Goal: Task Accomplishment & Management: Manage account settings

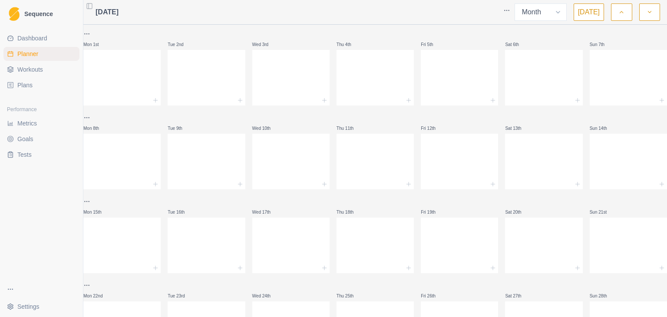
select select "month"
click at [625, 10] on button "button" at bounding box center [621, 11] width 21 height 17
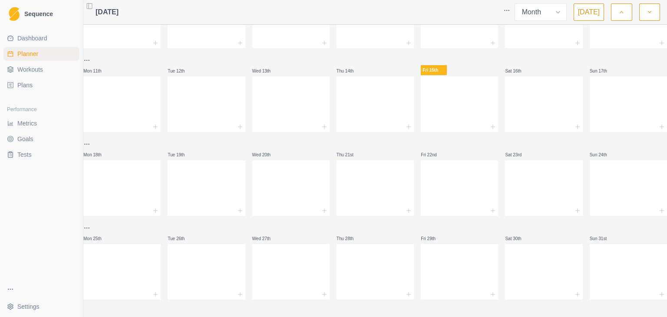
click at [23, 86] on span "Plans" at bounding box center [24, 85] width 15 height 9
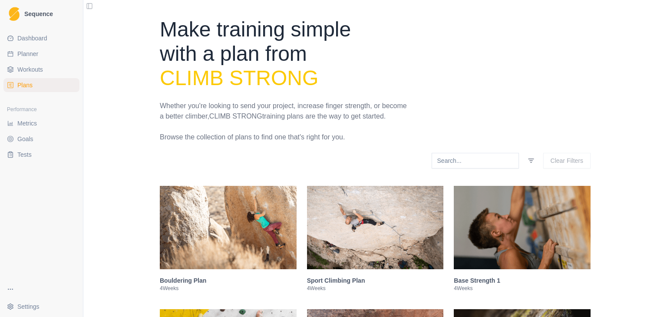
click at [509, 226] on img at bounding box center [522, 227] width 137 height 83
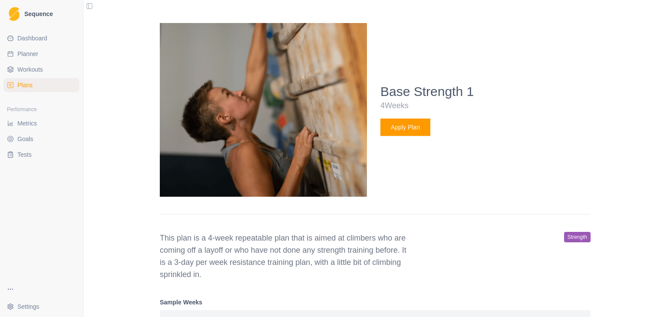
scroll to position [309, 0]
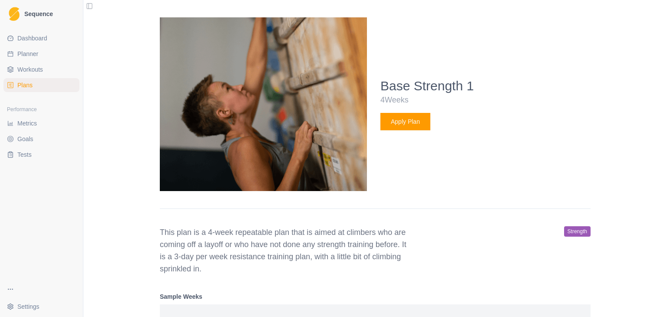
click at [407, 122] on button "Apply Plan" at bounding box center [405, 121] width 50 height 17
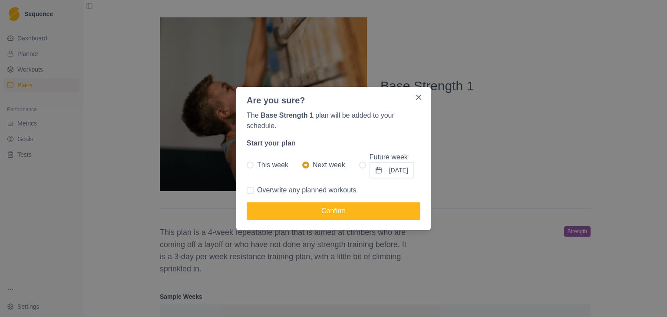
click at [398, 169] on button "[DATE]" at bounding box center [392, 170] width 44 height 16
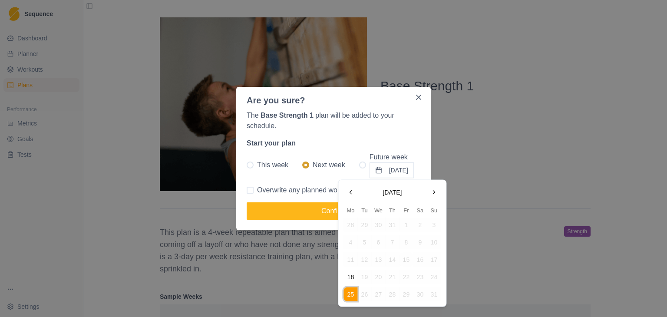
click at [433, 192] on button "Go to the Next Month" at bounding box center [434, 192] width 14 height 14
click at [347, 259] on button "15" at bounding box center [351, 260] width 14 height 14
radio input "false"
radio input "true"
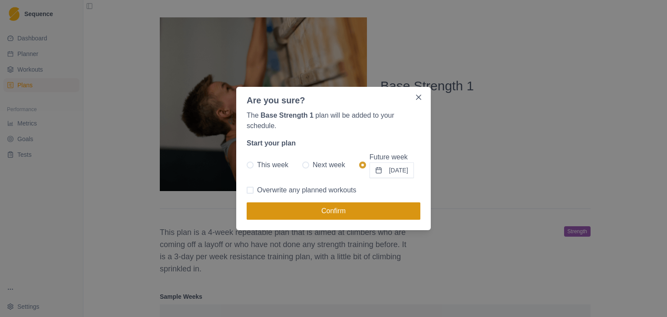
click at [341, 211] on button "Confirm" at bounding box center [334, 210] width 174 height 17
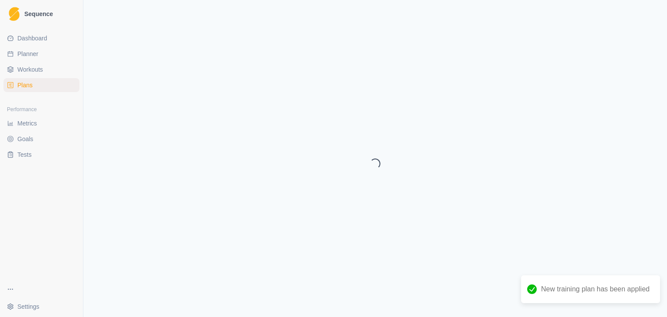
select select "month"
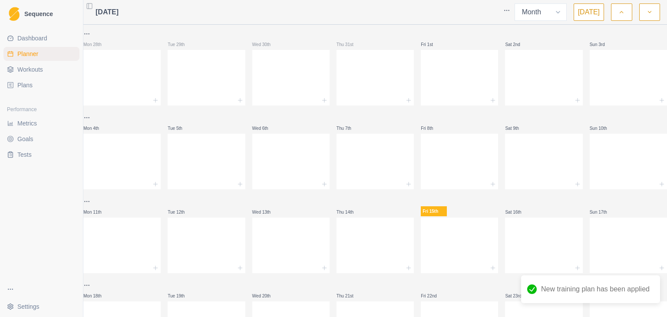
click at [652, 13] on icon "button" at bounding box center [650, 12] width 6 height 9
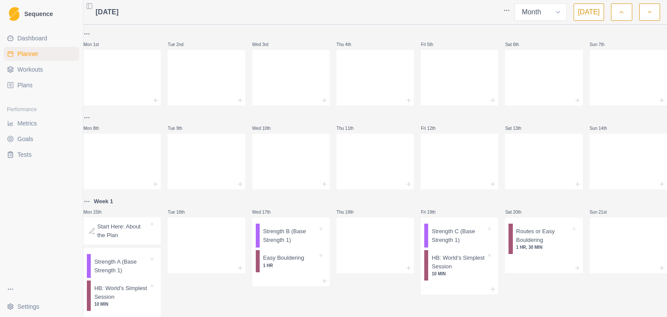
click at [110, 202] on p "Week 1" at bounding box center [104, 201] width 20 height 9
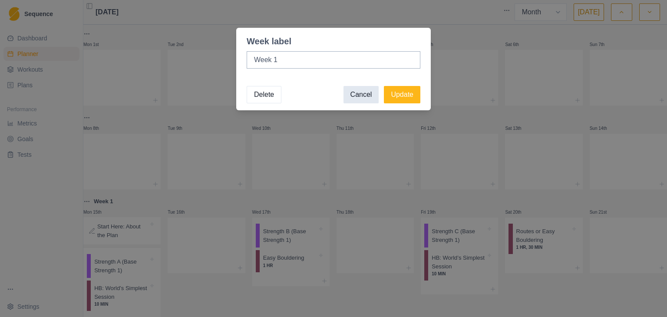
click at [362, 91] on button "Cancel" at bounding box center [362, 94] width 36 height 17
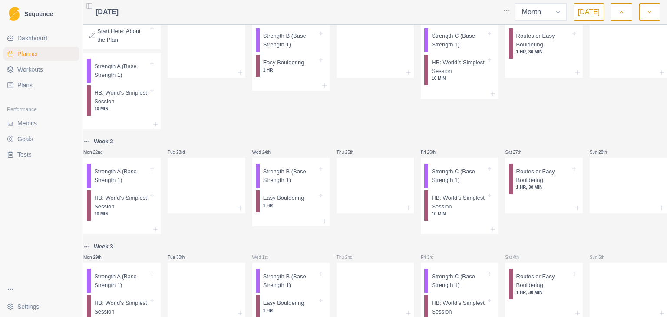
scroll to position [117, 0]
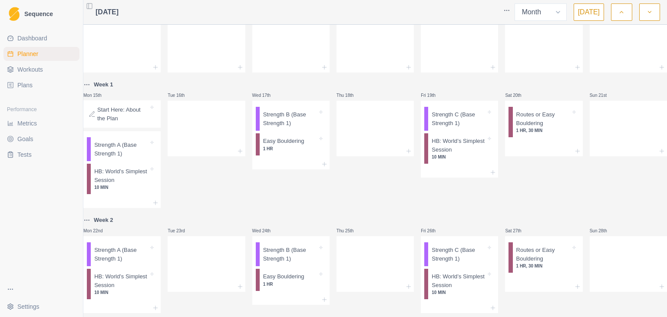
click at [648, 11] on icon "button" at bounding box center [650, 12] width 6 height 9
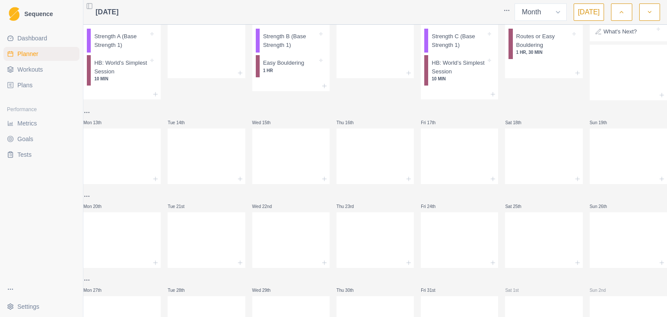
scroll to position [87, 0]
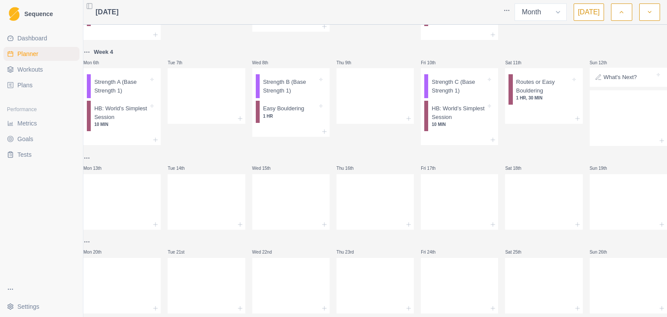
click at [607, 80] on p "What's Next?" at bounding box center [620, 77] width 33 height 9
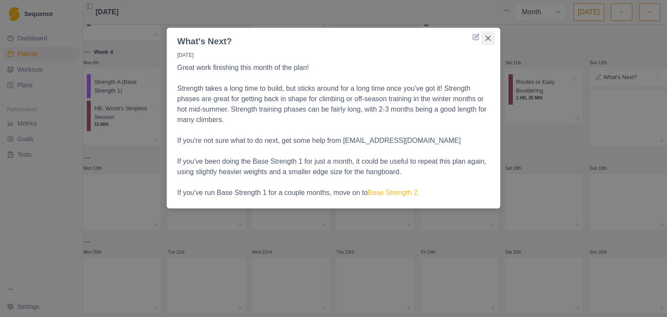
click at [488, 40] on icon "Close" at bounding box center [488, 38] width 5 height 5
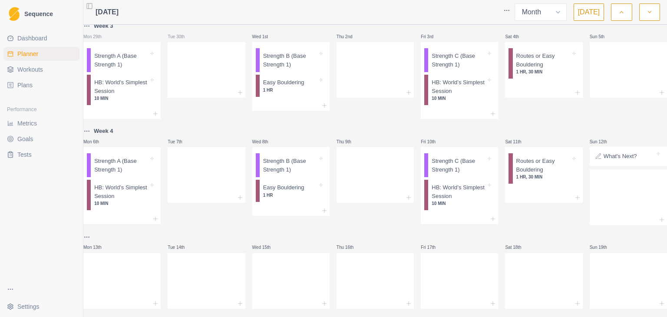
scroll to position [0, 0]
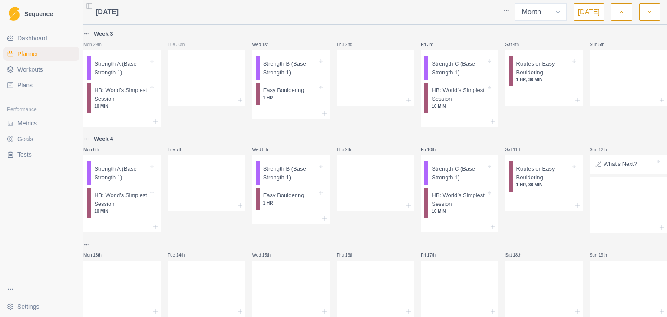
click at [624, 13] on icon "button" at bounding box center [621, 12] width 6 height 9
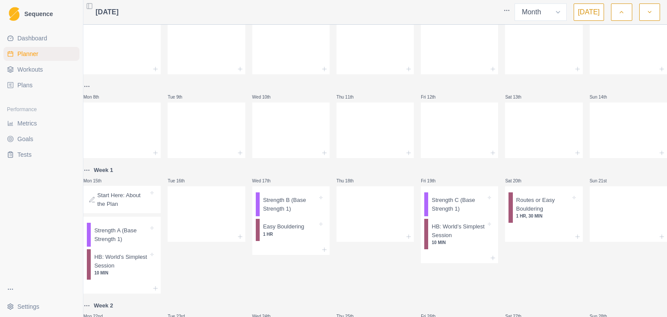
scroll to position [87, 0]
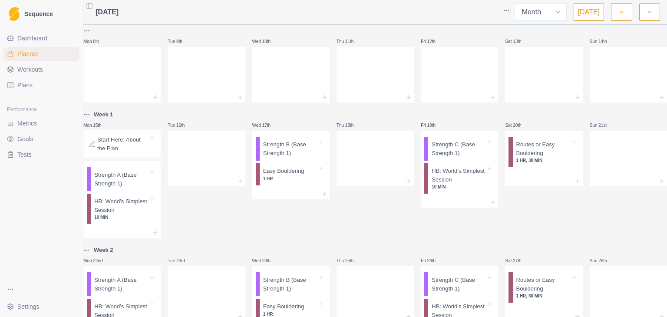
click at [137, 145] on p "Start Here: About the Plan" at bounding box center [122, 144] width 51 height 17
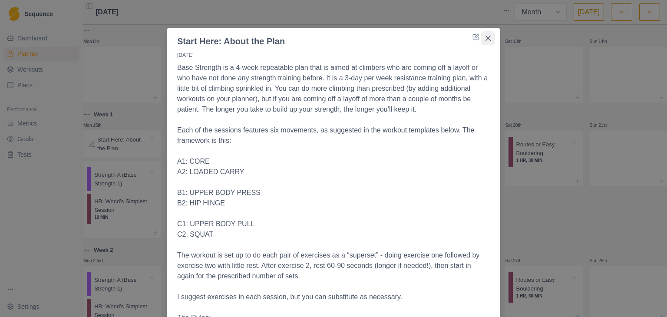
click at [481, 41] on button "Close" at bounding box center [488, 38] width 14 height 14
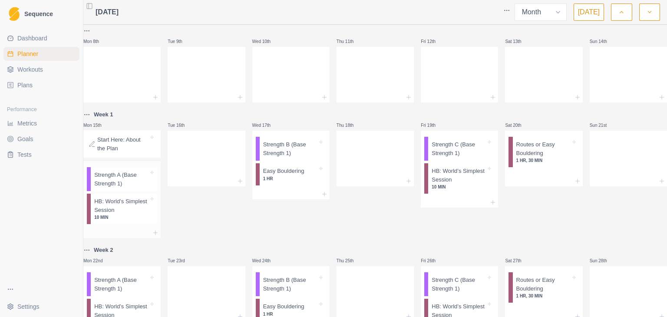
click at [134, 182] on p "Strength A (Base Strength 1)" at bounding box center [121, 179] width 54 height 17
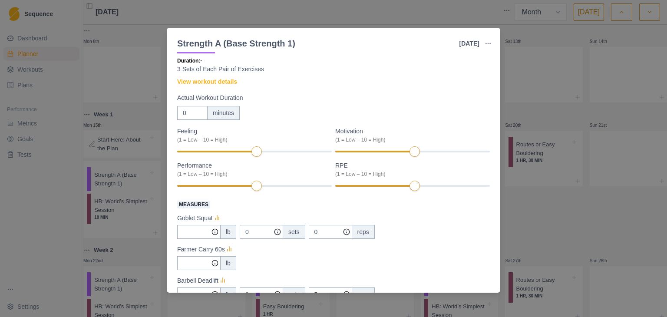
scroll to position [0, 0]
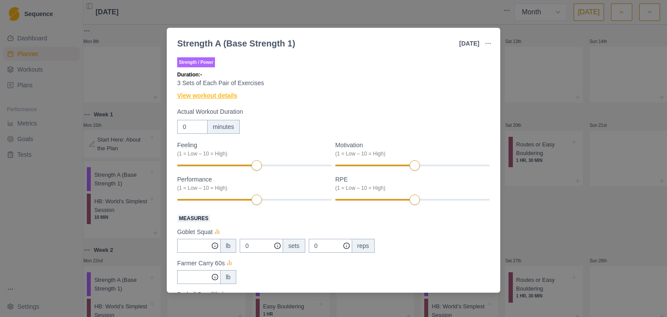
click at [208, 97] on link "View workout details" at bounding box center [207, 95] width 60 height 9
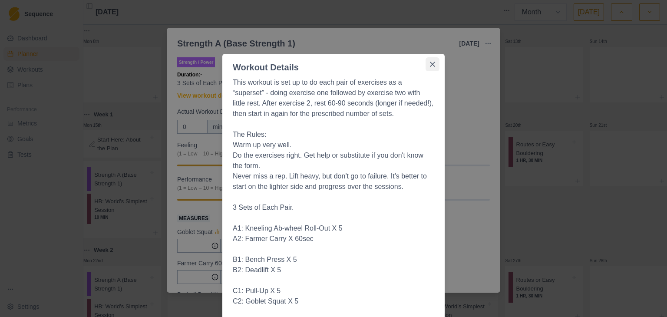
click at [431, 63] on icon "Close" at bounding box center [432, 64] width 5 height 5
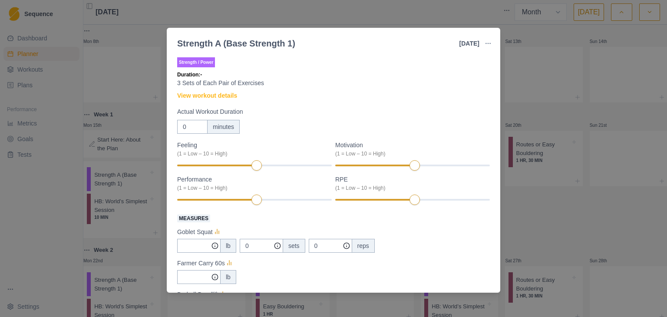
click at [155, 119] on div "Strength A (Base Strength 1) [DATE] Link To Goal View Workout Metrics Edit Orig…" at bounding box center [333, 158] width 667 height 317
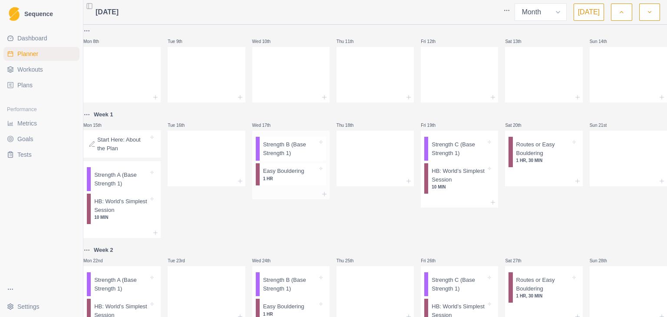
click at [296, 152] on p "Strength B (Base Strength 1)" at bounding box center [290, 148] width 54 height 17
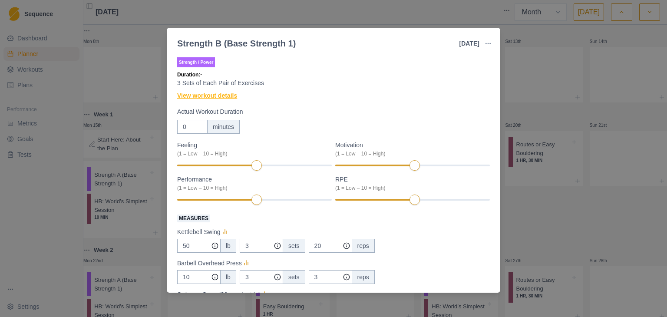
click at [216, 97] on link "View workout details" at bounding box center [207, 95] width 60 height 9
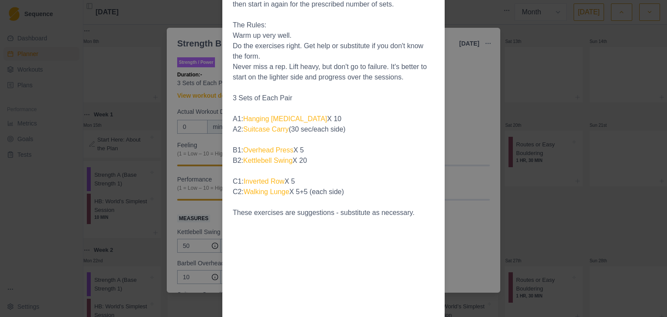
scroll to position [96, 0]
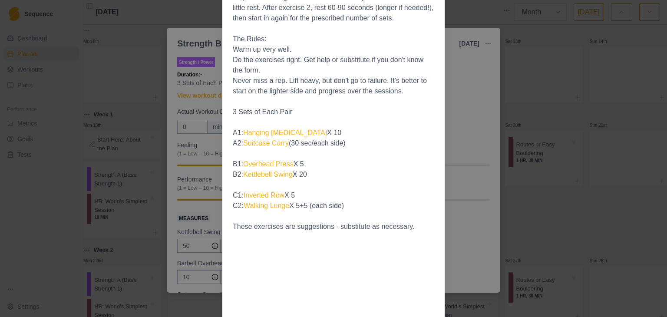
click at [175, 16] on div "Workout Details This workout is set up to do each pair of exercises as a “super…" at bounding box center [333, 158] width 667 height 317
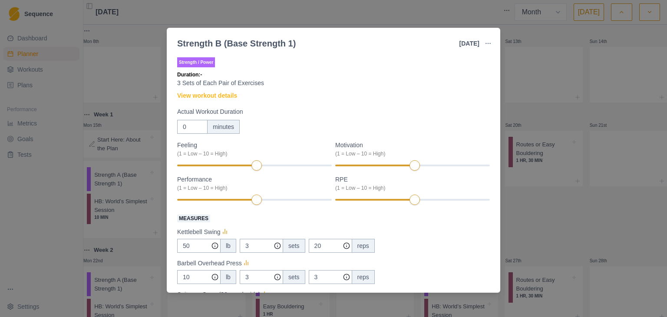
click at [423, 11] on div "Strength B (Base Strength 1) [DATE] Link To Goal View Workout Metrics Edit Orig…" at bounding box center [333, 158] width 667 height 317
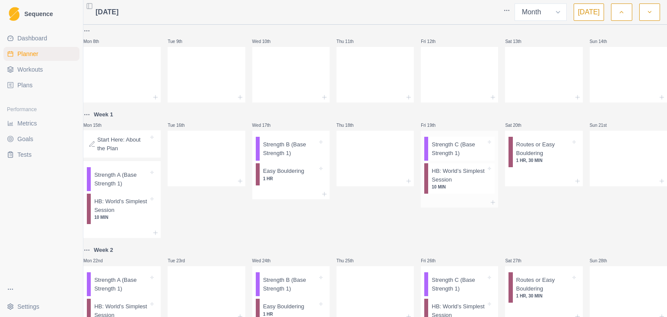
click at [467, 152] on p "Strength C (Base Strength 1)" at bounding box center [459, 148] width 54 height 17
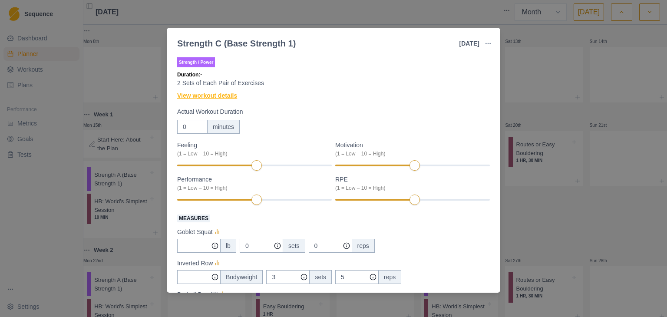
click at [215, 94] on link "View workout details" at bounding box center [207, 95] width 60 height 9
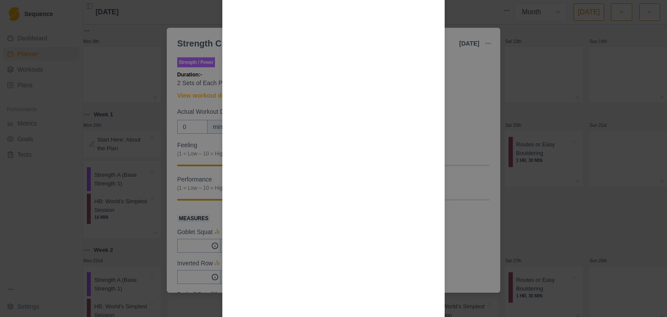
scroll to position [869, 0]
click at [464, 9] on div "Workout Details This workout is set up to do each pair of exercises as a “super…" at bounding box center [333, 158] width 667 height 317
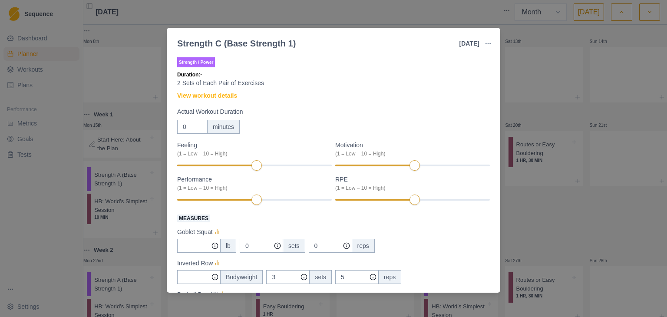
click at [360, 16] on div "Strength C (Base Strength 1) [DATE] Link To Goal View Workout Metrics Edit Orig…" at bounding box center [333, 158] width 667 height 317
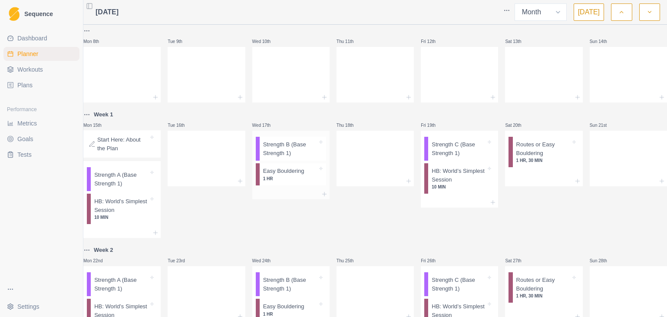
click at [284, 179] on p "1 HR" at bounding box center [290, 178] width 54 height 7
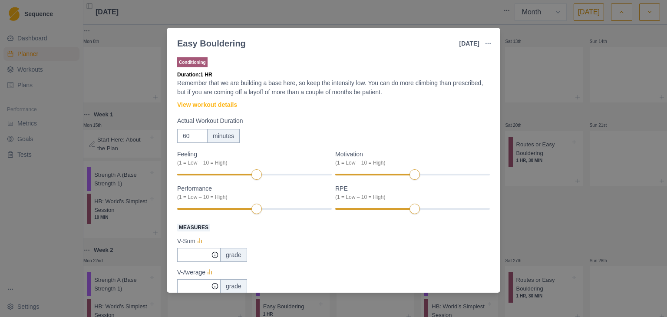
click at [536, 33] on div "Easy Bouldering [DATE] Link To Goal View Workout Metrics Edit Original Workout …" at bounding box center [333, 158] width 667 height 317
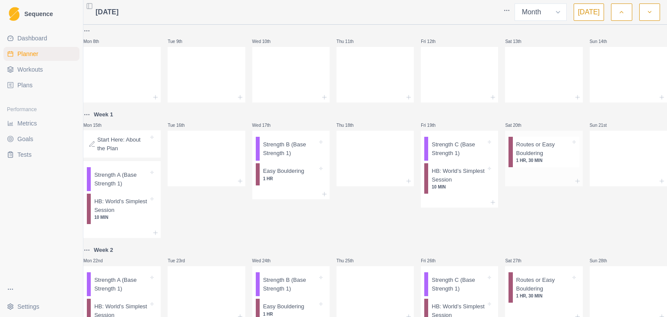
click at [532, 152] on p "Routes or Easy Bouldering" at bounding box center [543, 148] width 54 height 17
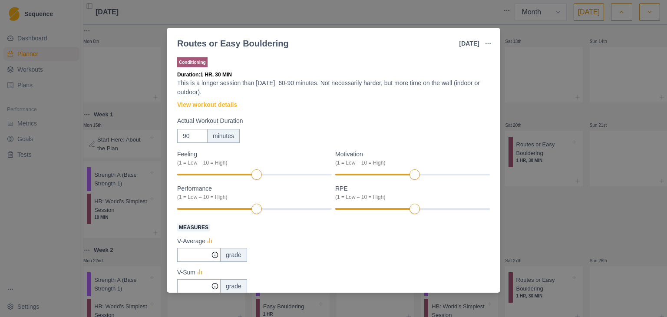
click at [542, 33] on div "Routes or Easy Bouldering [DATE] Link To Goal View Workout Metrics Edit Origina…" at bounding box center [333, 158] width 667 height 317
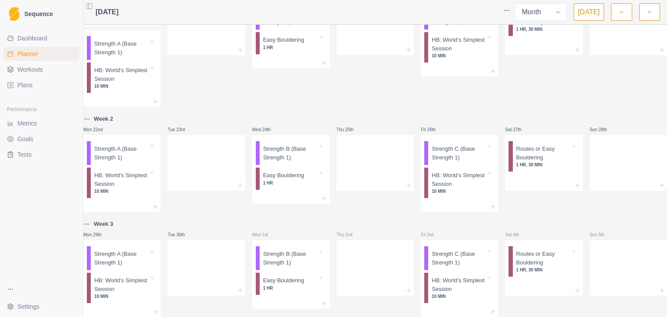
scroll to position [204, 0]
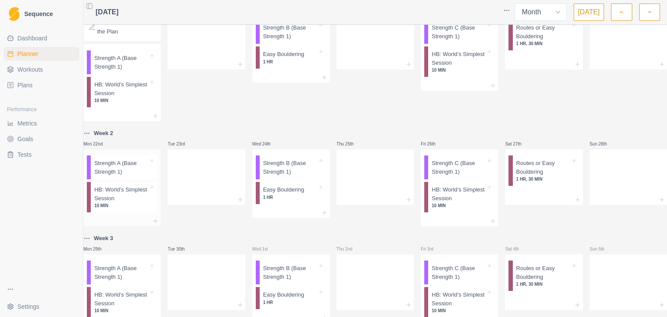
click at [124, 202] on p "HB: World’s Simplest Session" at bounding box center [121, 193] width 54 height 17
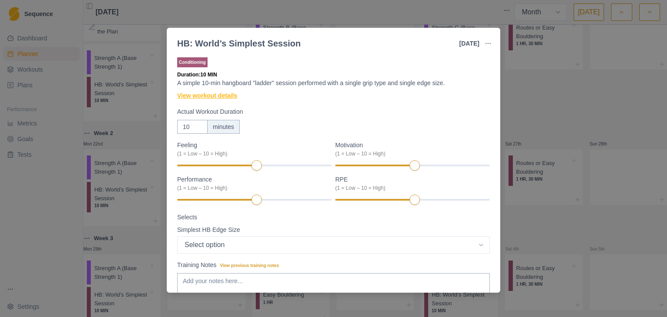
click at [200, 94] on link "View workout details" at bounding box center [207, 95] width 60 height 9
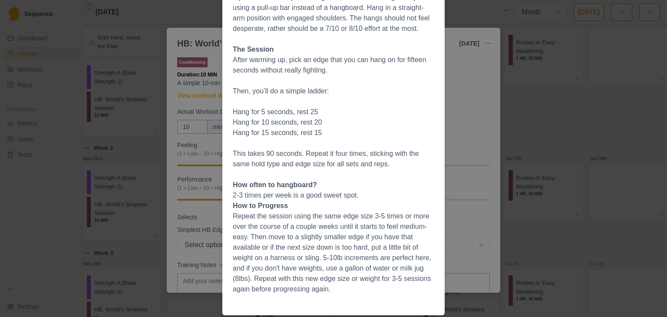
scroll to position [266, 0]
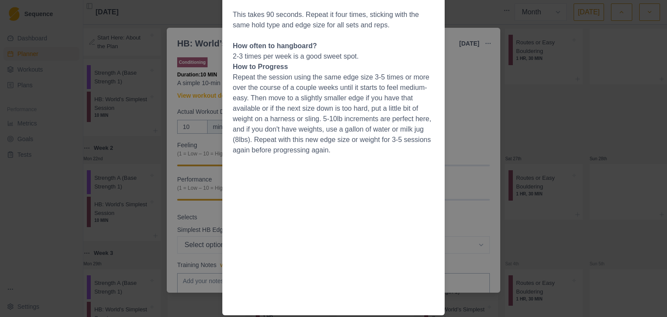
click at [68, 216] on div "Workout Details Overview This is about as simple as hangboarding gets. If you'v…" at bounding box center [333, 158] width 667 height 317
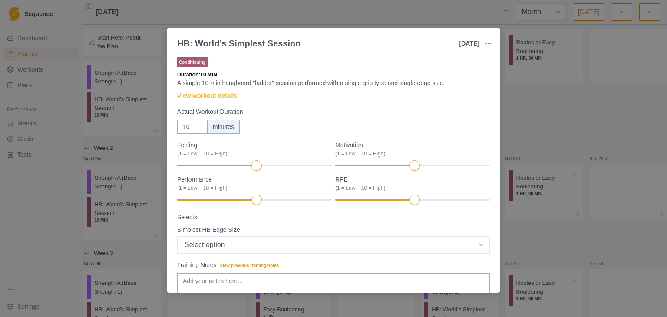
click at [608, 110] on div "HB: World’s Simplest Session [DATE] Link To Goal View Workout Metrics Edit Orig…" at bounding box center [333, 158] width 667 height 317
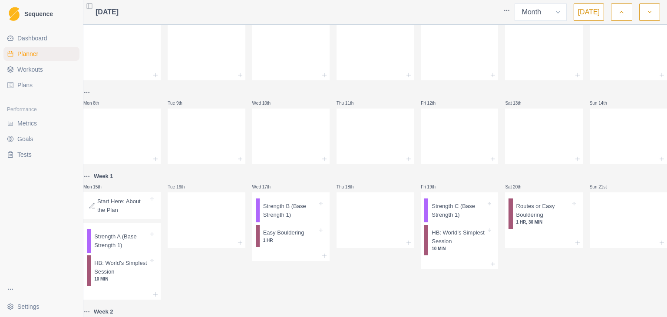
scroll to position [0, 0]
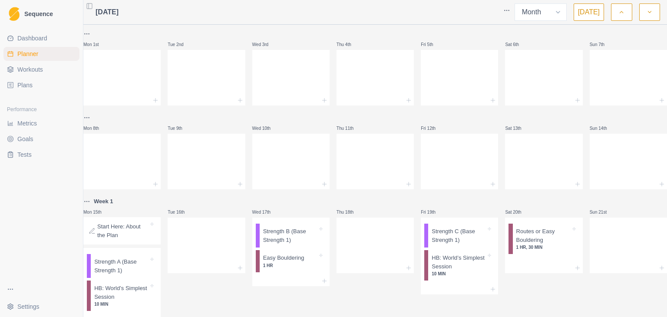
click at [621, 13] on icon "button" at bounding box center [621, 12] width 6 height 9
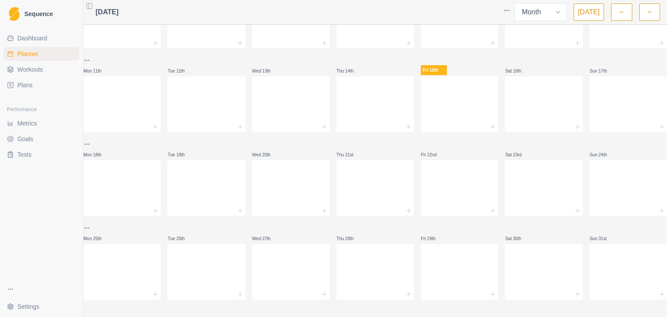
scroll to position [148, 0]
click at [650, 8] on icon "button" at bounding box center [650, 12] width 6 height 9
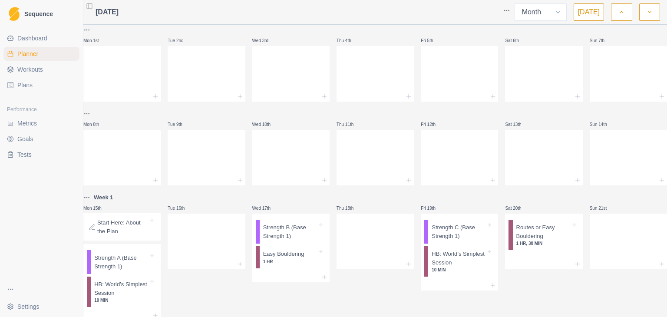
scroll to position [0, 0]
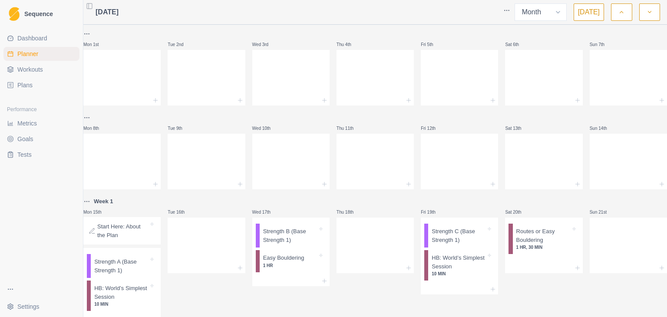
click at [626, 7] on button "button" at bounding box center [621, 11] width 21 height 17
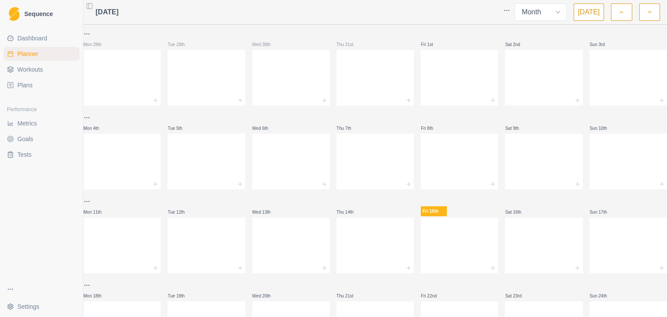
click at [655, 13] on button "button" at bounding box center [649, 11] width 21 height 17
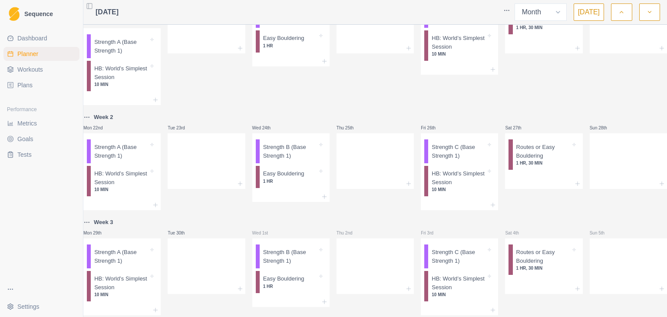
scroll to position [247, 0]
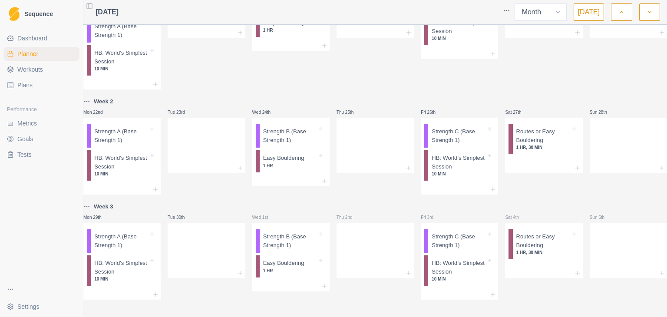
click at [648, 16] on icon "button" at bounding box center [650, 12] width 6 height 9
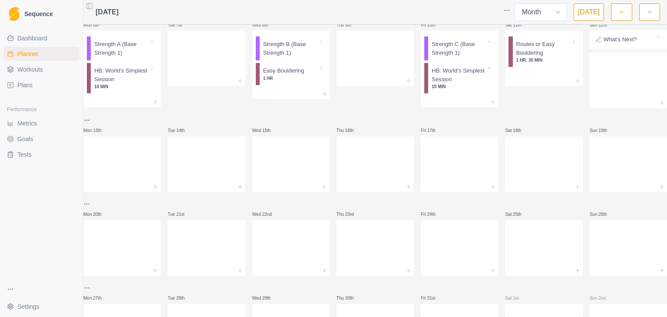
scroll to position [130, 0]
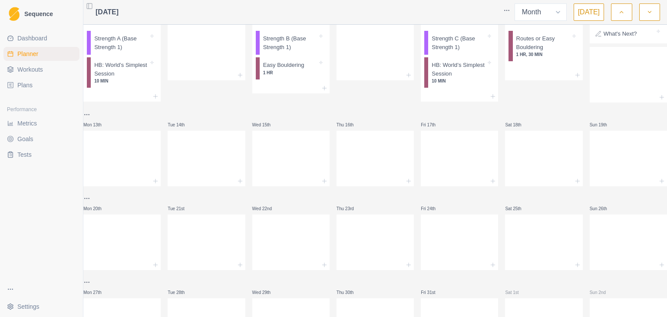
click at [18, 86] on span "Plans" at bounding box center [24, 85] width 15 height 9
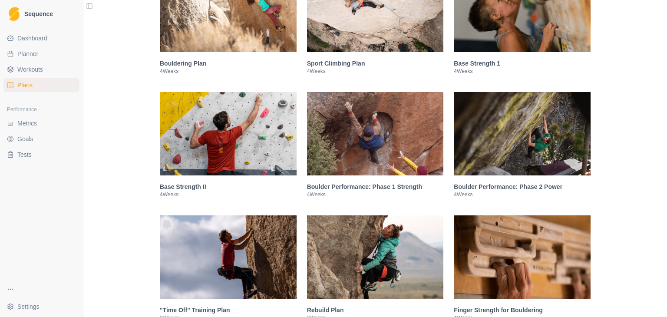
click at [202, 145] on img at bounding box center [228, 133] width 137 height 83
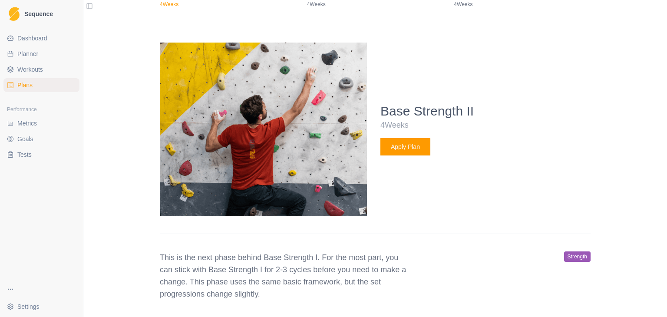
scroll to position [433, 0]
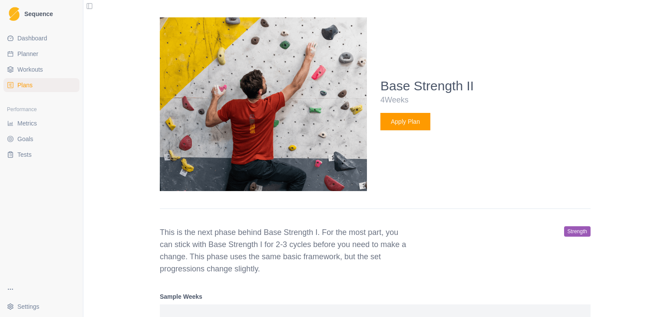
click at [408, 131] on div "Base Strength II 4 Weeks Apply Plan" at bounding box center [485, 104] width 210 height 153
click at [407, 125] on button "Apply Plan" at bounding box center [405, 121] width 50 height 17
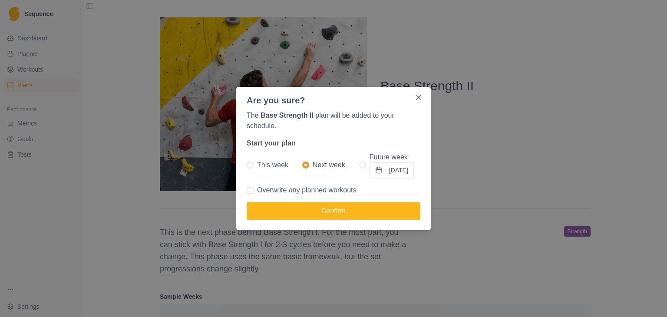
click at [393, 169] on button "[DATE]" at bounding box center [392, 170] width 44 height 16
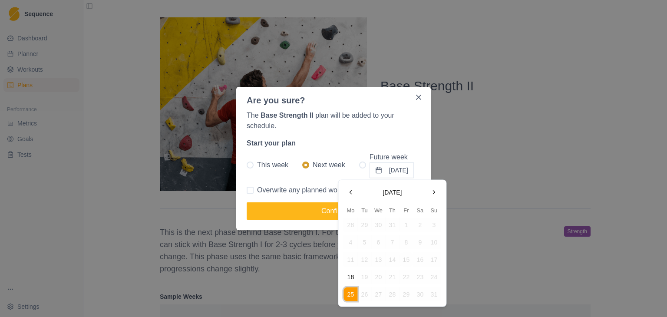
click at [436, 189] on button "Go to the Next Month" at bounding box center [434, 192] width 14 height 14
click at [434, 189] on button "Go to the Next Month" at bounding box center [434, 192] width 14 height 14
click at [347, 261] on button "13" at bounding box center [351, 260] width 14 height 14
radio input "false"
radio input "true"
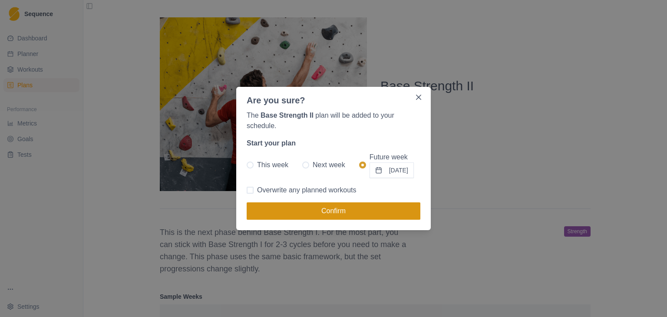
click at [346, 210] on button "Confirm" at bounding box center [334, 210] width 174 height 17
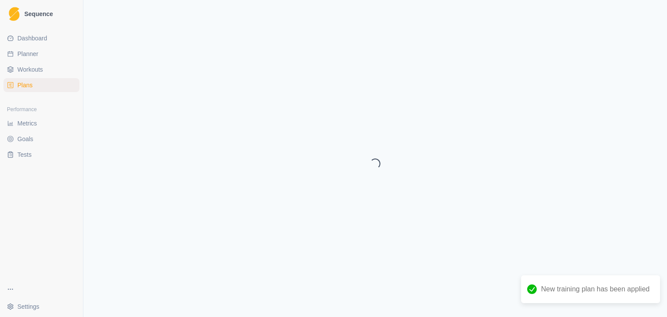
select select "month"
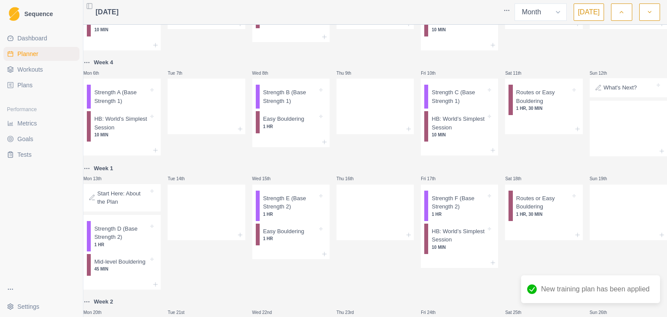
scroll to position [87, 0]
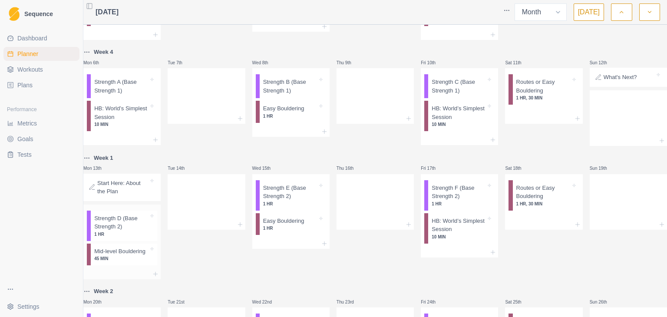
click at [130, 231] on p "Strength D (Base Strength 2)" at bounding box center [121, 222] width 54 height 17
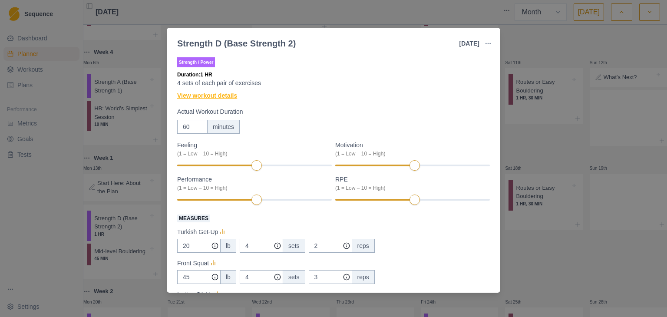
click at [209, 96] on link "View workout details" at bounding box center [207, 95] width 60 height 9
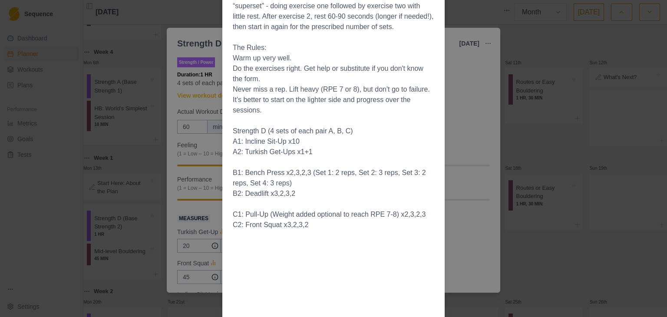
click at [468, 10] on div "Workout Details This workout is set up to do each pair of exercises as a “super…" at bounding box center [333, 158] width 667 height 317
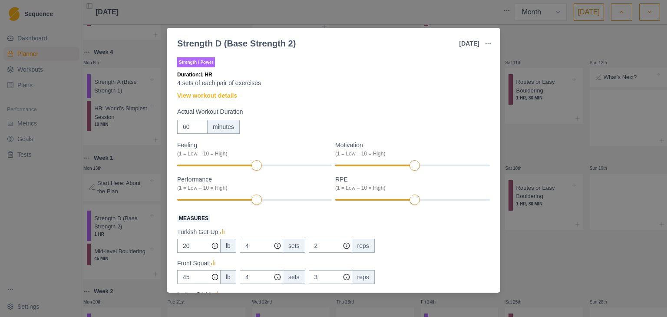
click at [520, 30] on div "Strength D (Base Strength 2) [DATE] Link To Goal View Workout Metrics Edit Orig…" at bounding box center [333, 158] width 667 height 317
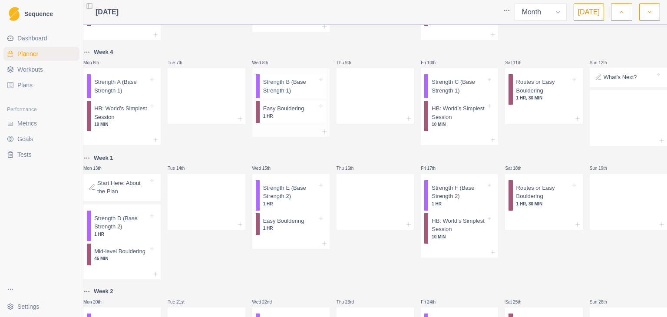
click at [292, 89] on p "Strength B (Base Strength 1)" at bounding box center [290, 86] width 54 height 17
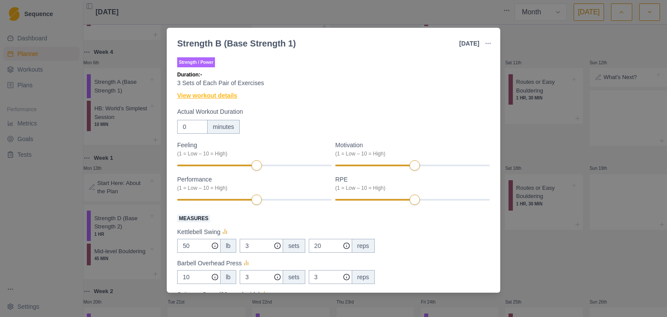
click at [205, 96] on link "View workout details" at bounding box center [207, 95] width 60 height 9
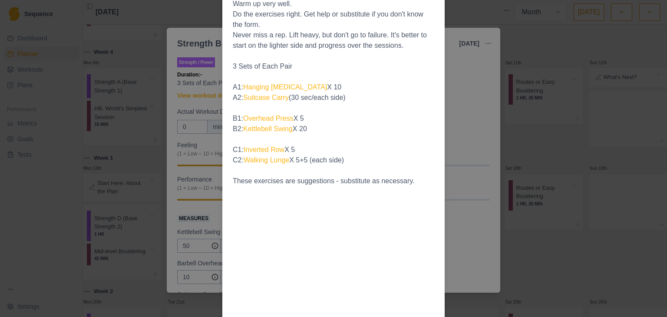
scroll to position [130, 0]
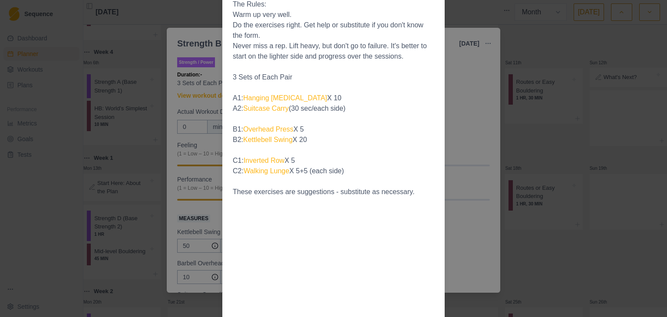
click at [45, 208] on div "Workout Details This workout is set up to do each pair of exercises as a “super…" at bounding box center [333, 158] width 667 height 317
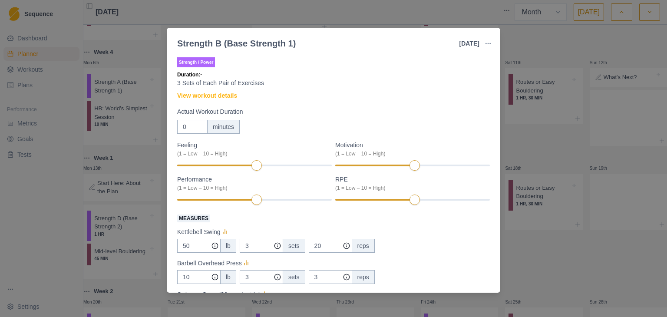
drag, startPoint x: 46, startPoint y: 209, endPoint x: 53, endPoint y: 207, distance: 8.1
click at [46, 209] on div "Strength B (Base Strength 1) [DATE] Link To Goal View Workout Metrics Edit Orig…" at bounding box center [333, 158] width 667 height 317
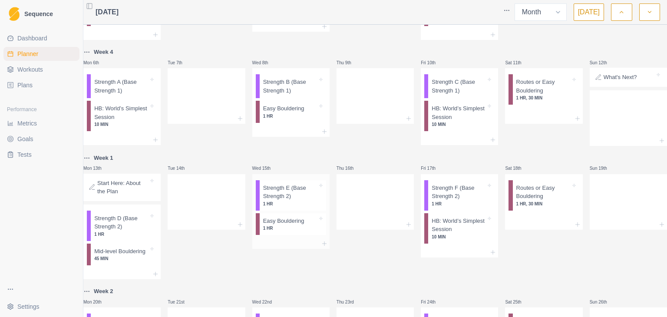
click at [301, 200] on p "Strength E (Base Strength 2)" at bounding box center [290, 192] width 54 height 17
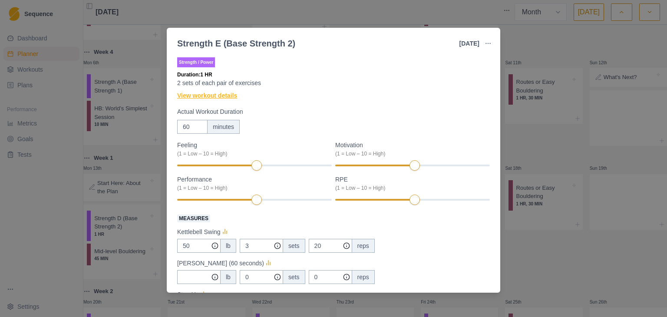
click at [206, 96] on link "View workout details" at bounding box center [207, 95] width 60 height 9
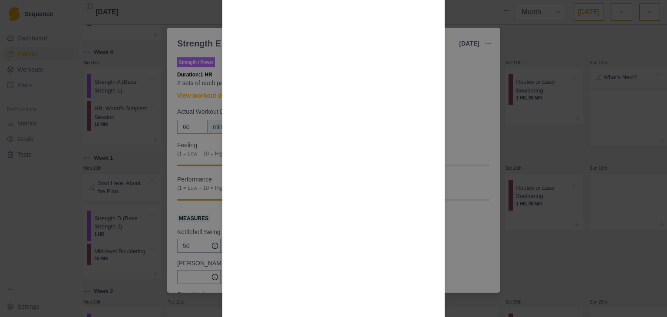
scroll to position [995, 0]
click at [515, 43] on div "Workout Details This workout is set up to do each pair of exercises as a “super…" at bounding box center [333, 158] width 667 height 317
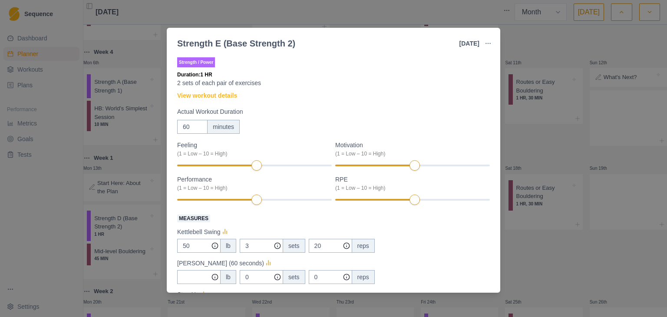
click at [524, 40] on div "Strength [MEDICAL_DATA] Strength 2) [DATE] Link To Goal View Workout Metrics Ed…" at bounding box center [333, 158] width 667 height 317
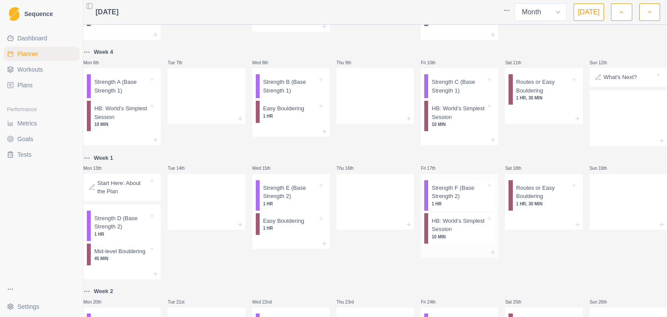
click at [462, 200] on p "Strength F (Base Strength 2)" at bounding box center [459, 192] width 54 height 17
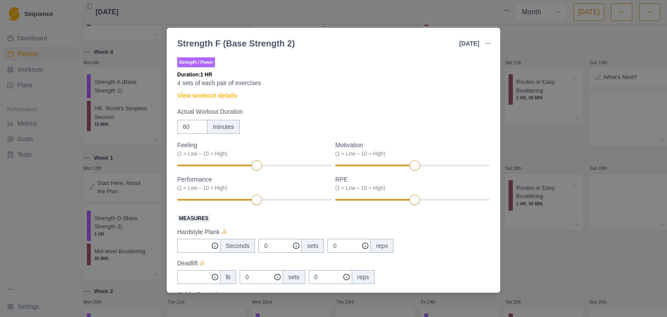
click at [37, 231] on div "Strength F (Base Strength 2) [DATE] Link To Goal View Workout Metrics Edit Orig…" at bounding box center [333, 158] width 667 height 317
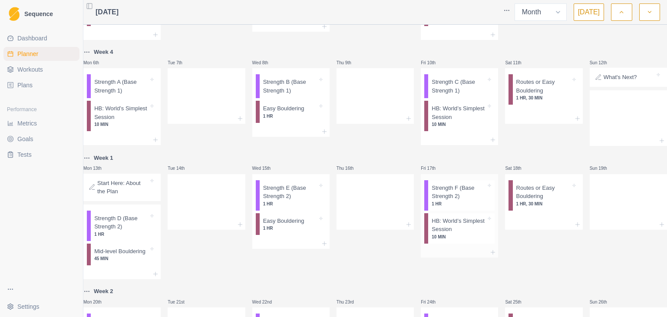
click at [456, 204] on p "1 HR" at bounding box center [459, 204] width 54 height 7
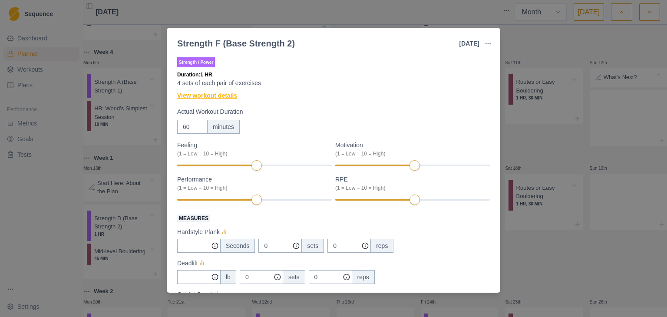
click at [190, 93] on link "View workout details" at bounding box center [207, 95] width 60 height 9
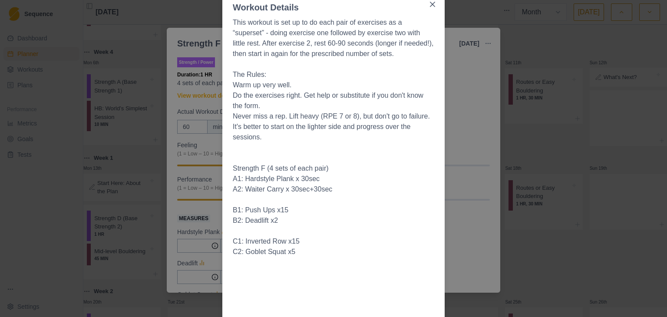
scroll to position [0, 0]
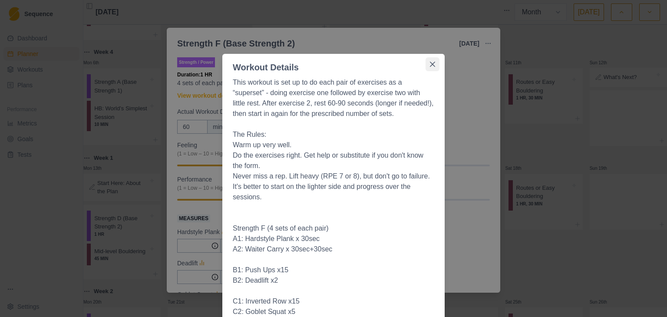
click at [430, 63] on icon "Close" at bounding box center [432, 64] width 5 height 5
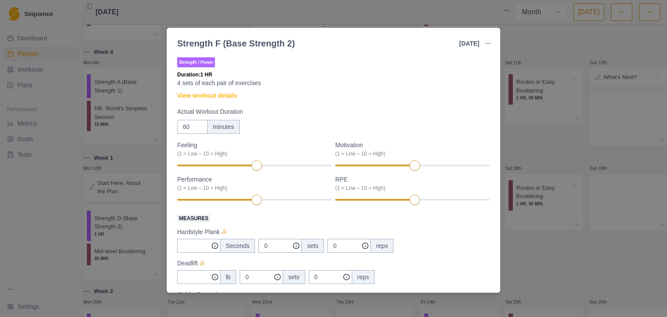
click at [565, 41] on div "Strength F (Base Strength 2) [DATE] Link To Goal View Workout Metrics Edit Orig…" at bounding box center [333, 158] width 667 height 317
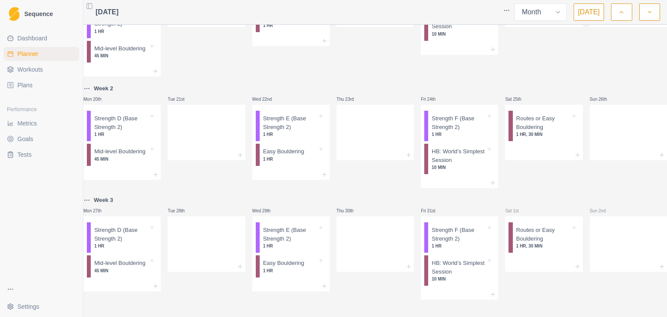
scroll to position [312, 0]
click at [651, 7] on button "button" at bounding box center [649, 11] width 21 height 17
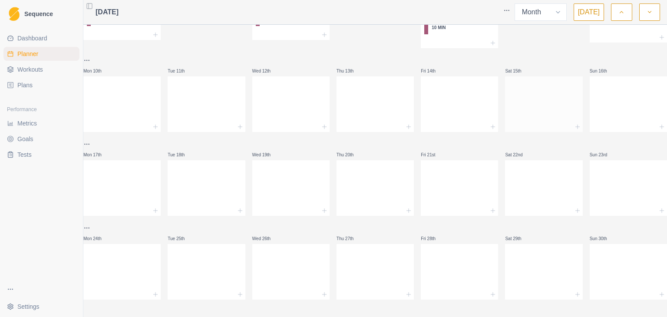
scroll to position [207, 0]
click at [648, 16] on icon "button" at bounding box center [650, 12] width 6 height 9
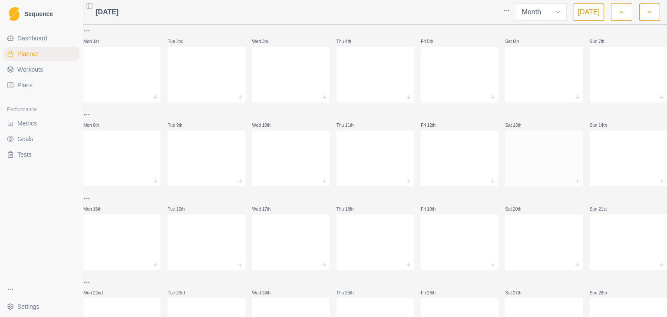
scroll to position [0, 0]
click at [639, 3] on button "button" at bounding box center [649, 11] width 21 height 17
click at [618, 10] on icon "button" at bounding box center [621, 12] width 6 height 9
click at [618, 15] on icon "button" at bounding box center [621, 12] width 6 height 9
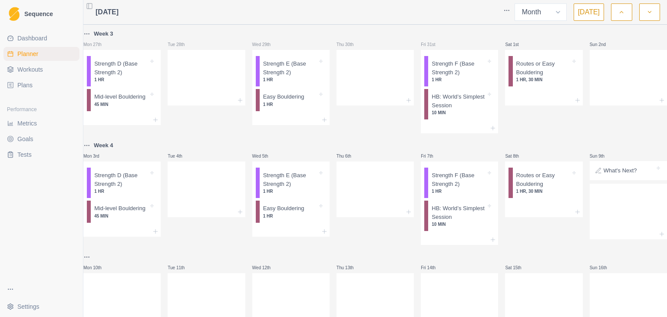
click at [618, 15] on icon "button" at bounding box center [621, 12] width 6 height 9
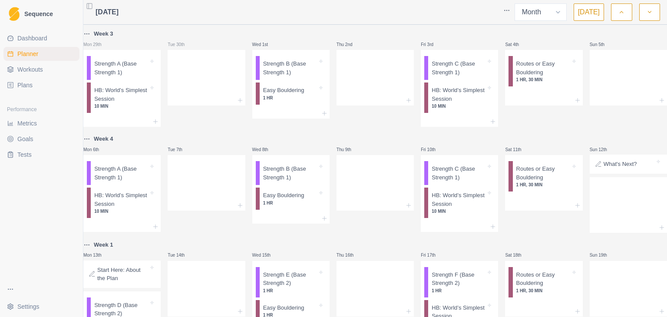
click at [618, 15] on icon "button" at bounding box center [621, 12] width 6 height 9
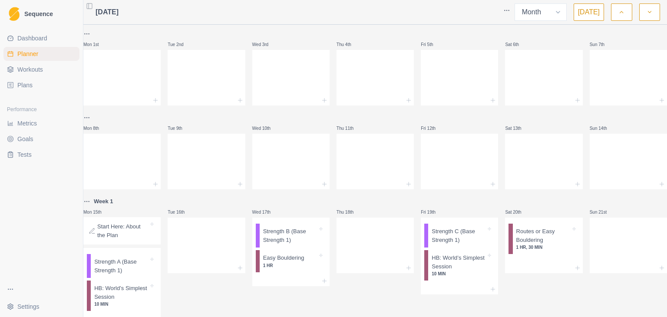
click at [28, 84] on span "Plans" at bounding box center [24, 85] width 15 height 9
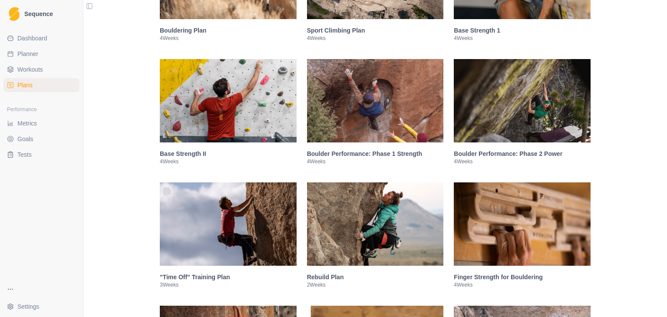
scroll to position [261, 0]
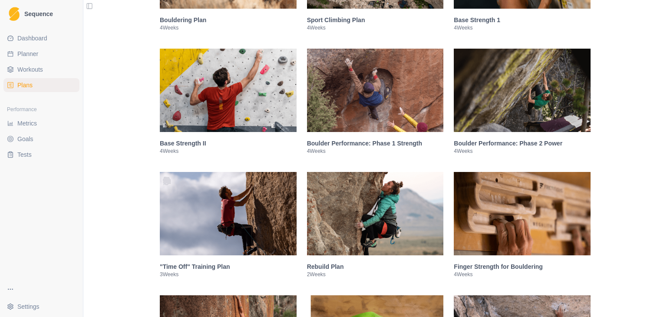
click at [207, 263] on h3 ""Time Off" Training Plan" at bounding box center [228, 266] width 137 height 9
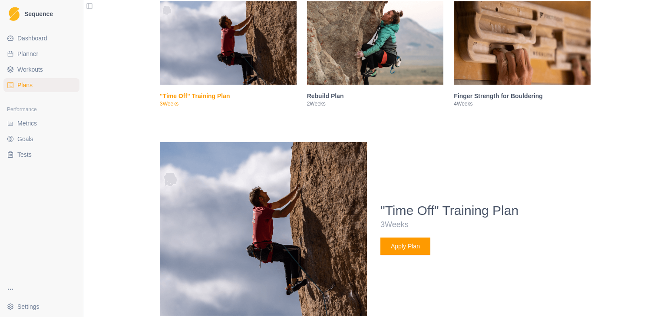
scroll to position [426, 0]
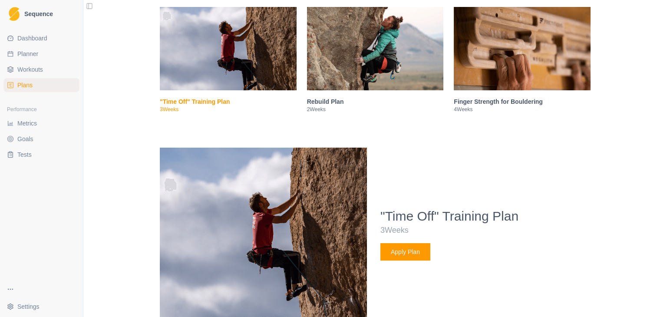
click at [34, 59] on link "Planner" at bounding box center [41, 54] width 76 height 14
select select "month"
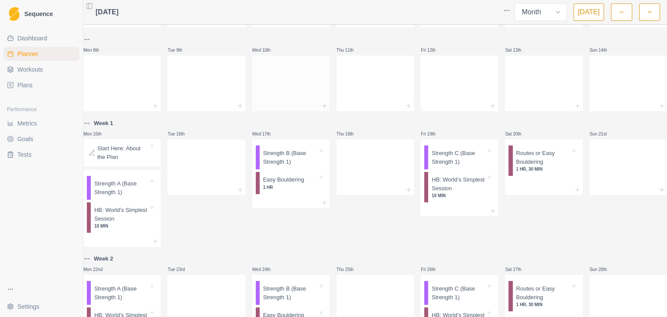
scroll to position [87, 0]
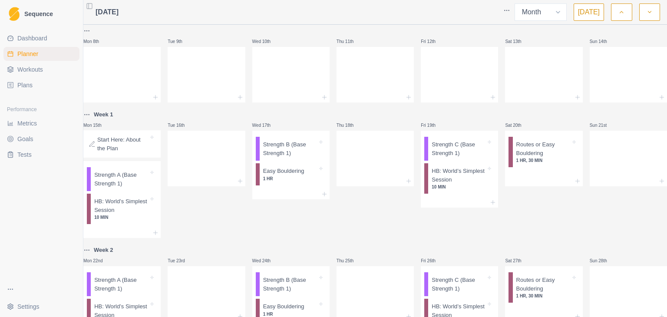
click at [41, 86] on link "Plans" at bounding box center [41, 85] width 76 height 14
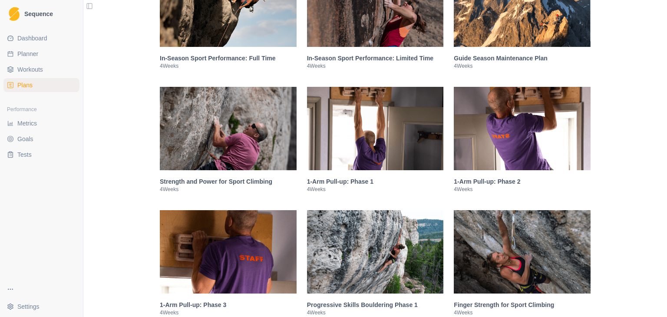
scroll to position [1224, 0]
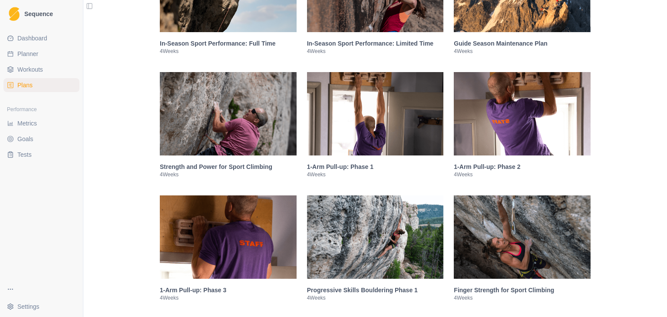
click at [514, 261] on img at bounding box center [522, 236] width 137 height 83
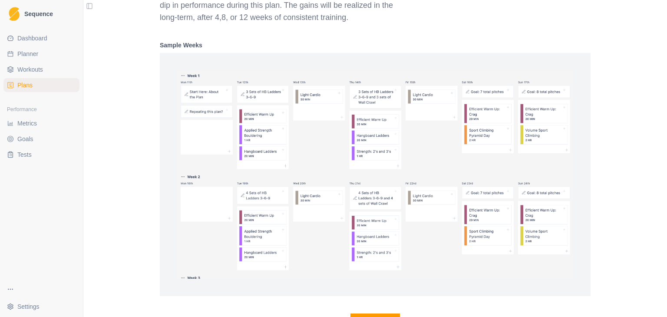
scroll to position [1890, 0]
